Goal: Transaction & Acquisition: Purchase product/service

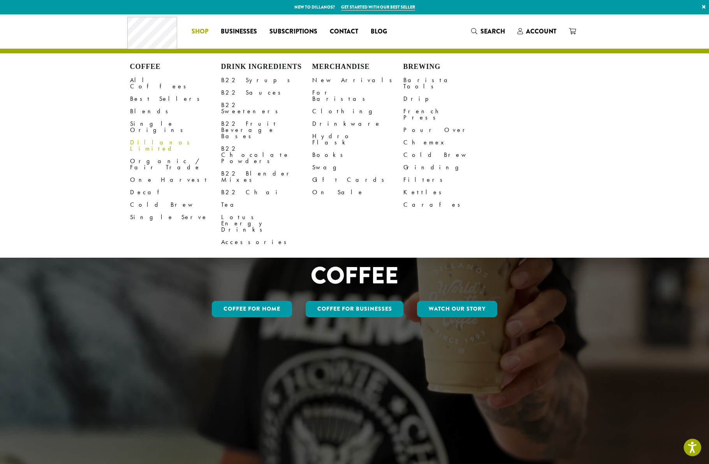
click at [153, 136] on link "Dillanos Limited" at bounding box center [175, 145] width 91 height 19
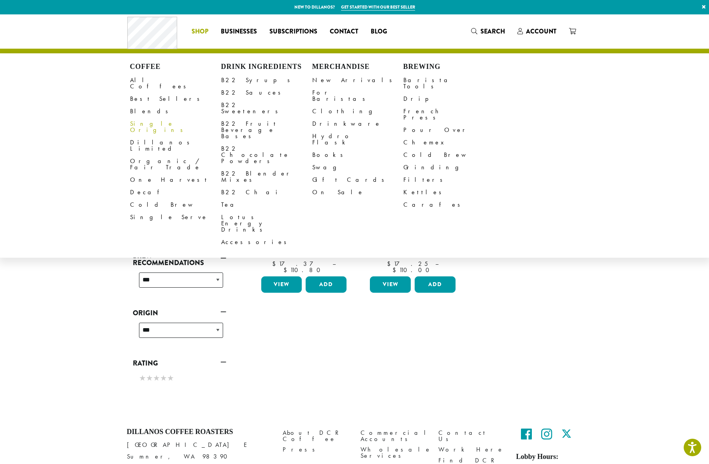
click at [142, 118] on link "Single Origins" at bounding box center [175, 127] width 91 height 19
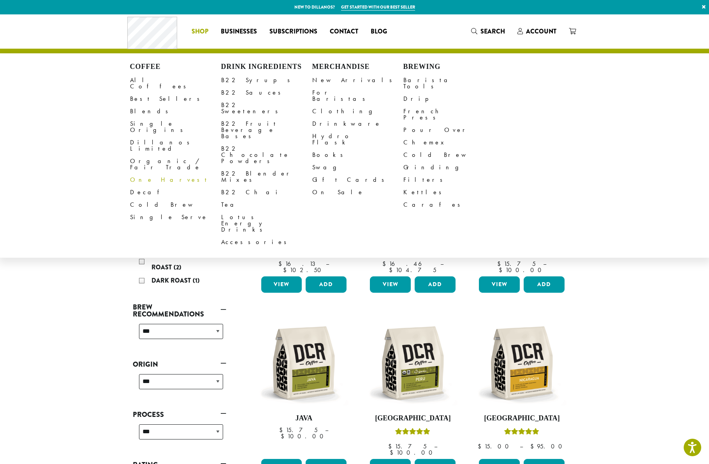
click at [150, 174] on link "One Harvest" at bounding box center [175, 180] width 91 height 12
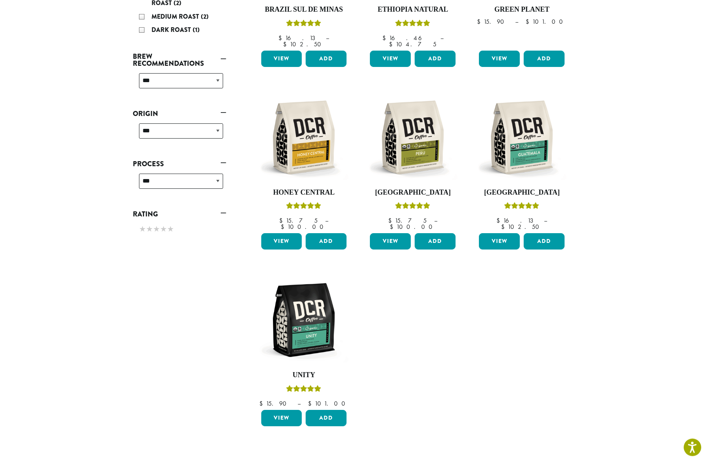
scroll to position [228, 0]
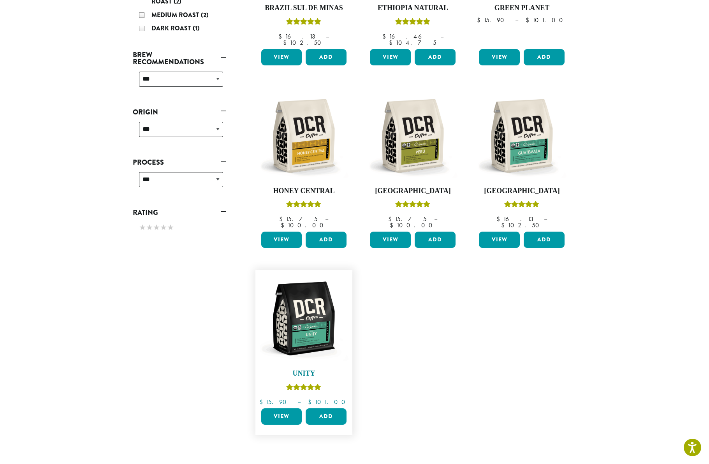
click at [296, 310] on img at bounding box center [304, 319] width 90 height 90
click at [309, 274] on img at bounding box center [304, 319] width 90 height 90
